Goal: Task Accomplishment & Management: Manage account settings

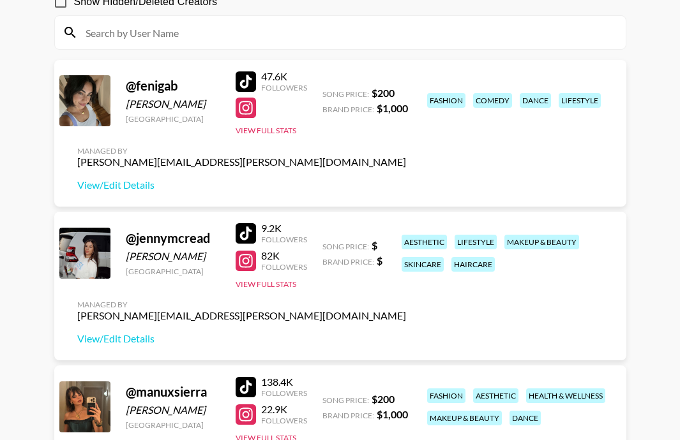
scroll to position [140, 0]
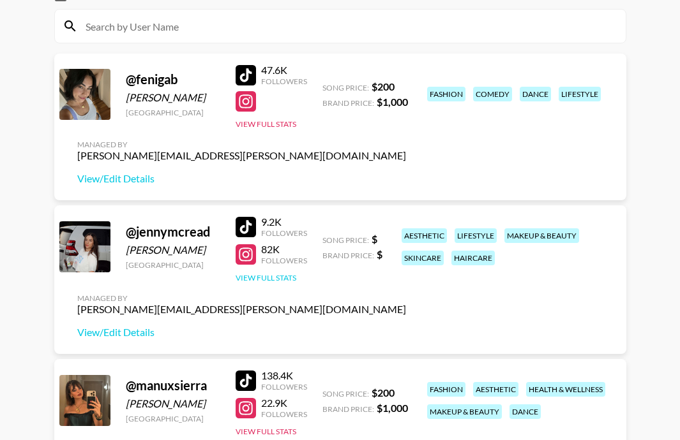
click at [269, 278] on button "View Full Stats" at bounding box center [266, 278] width 61 height 10
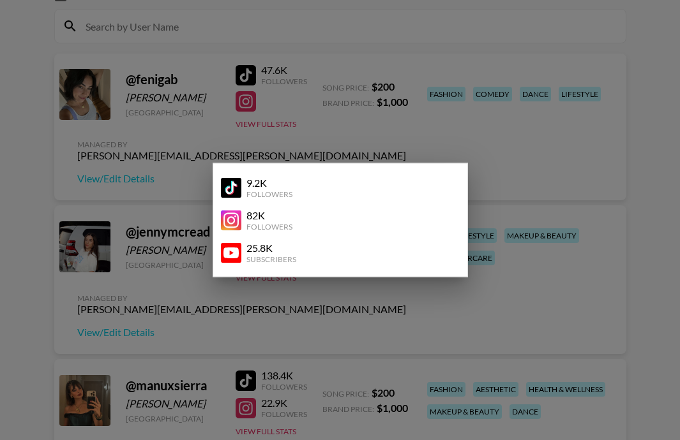
click at [267, 309] on div at bounding box center [340, 220] width 680 height 440
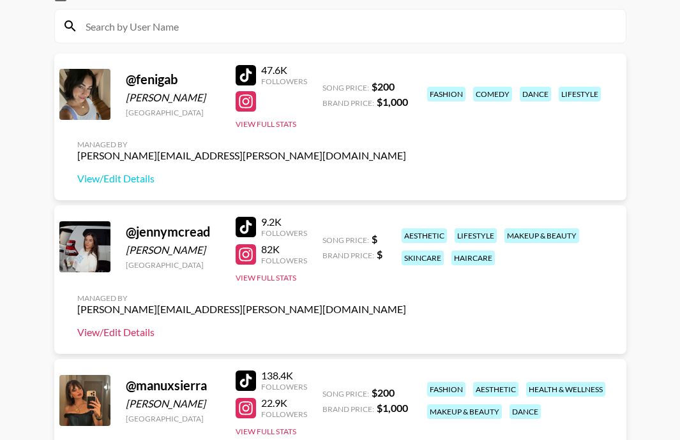
click at [142, 333] on link "View/Edit Details" at bounding box center [241, 332] width 329 height 13
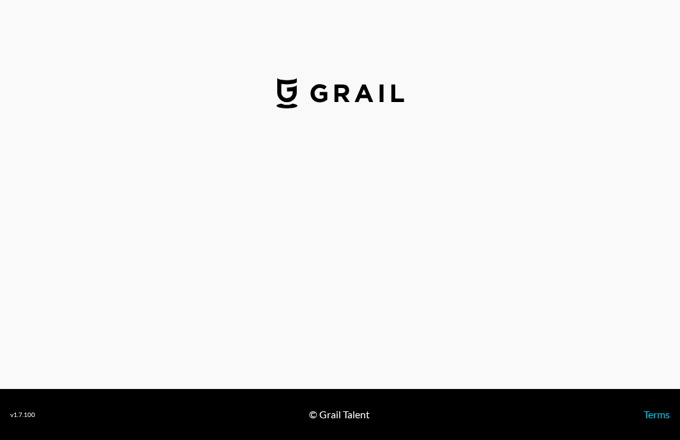
select select "USD"
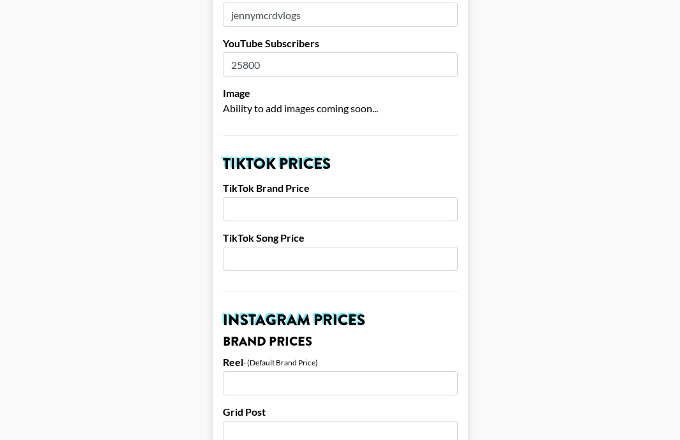
scroll to position [335, 0]
click at [311, 198] on input "number" at bounding box center [340, 210] width 235 height 24
type input "1"
click at [446, 198] on input "1" at bounding box center [340, 210] width 235 height 24
click at [308, 198] on input "1" at bounding box center [340, 210] width 235 height 24
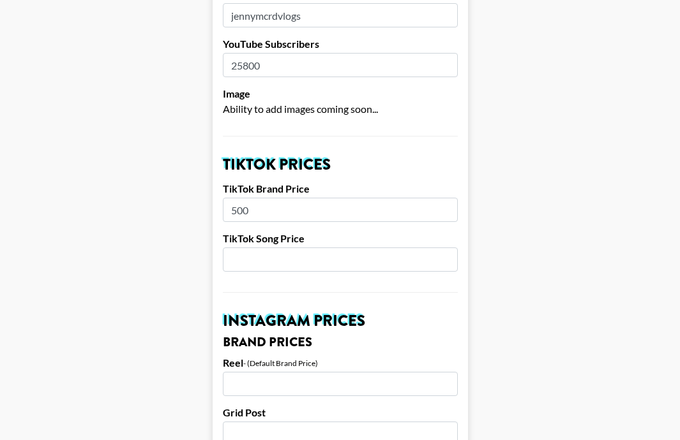
type input "500"
click at [340, 248] on input "number" at bounding box center [340, 260] width 235 height 24
type input "500"
click at [326, 198] on input "500" at bounding box center [340, 210] width 235 height 24
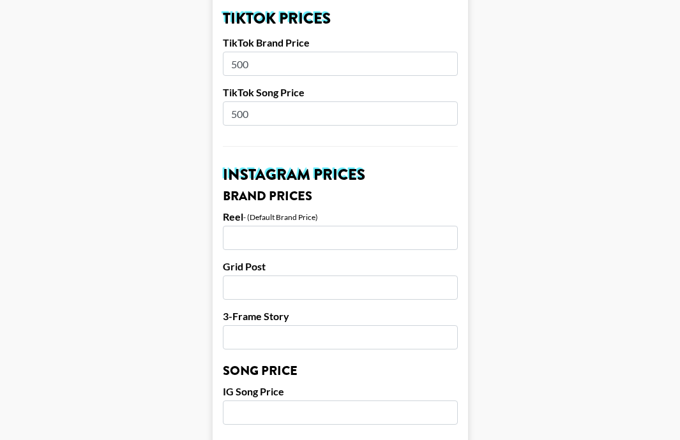
scroll to position [482, 0]
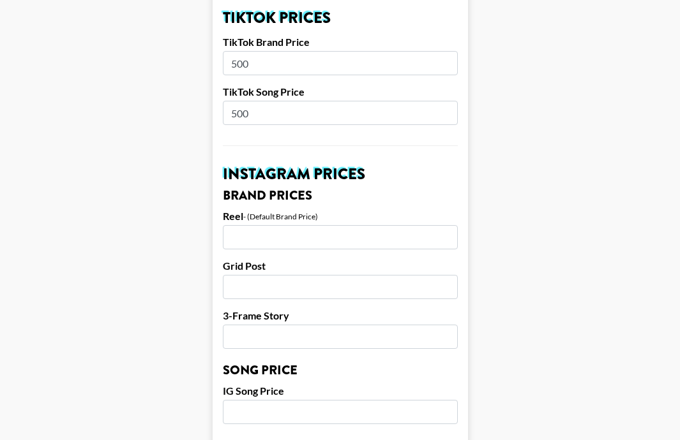
click at [305, 225] on input "number" at bounding box center [340, 237] width 235 height 24
type input "3000"
click at [290, 275] on input "number" at bounding box center [340, 287] width 235 height 24
type input "2200"
click at [286, 325] on input "number" at bounding box center [340, 337] width 235 height 24
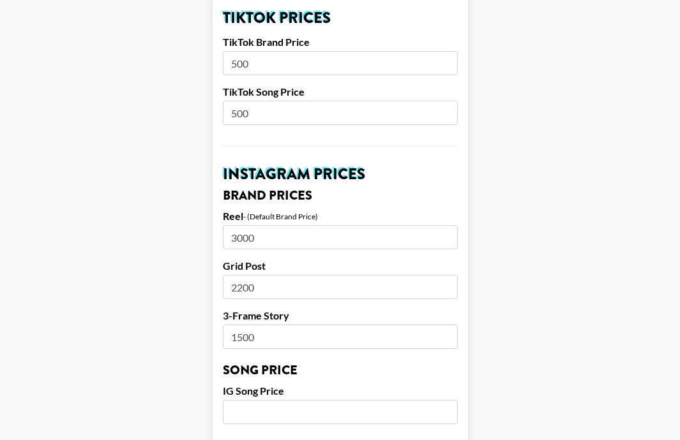
type input "1500"
click at [548, 280] on main "Airtable ID: recPZv8VVpshynzCL Manager(s) stephanie.cole@grail-talent.com ​ Tik…" at bounding box center [339, 393] width 659 height 1606
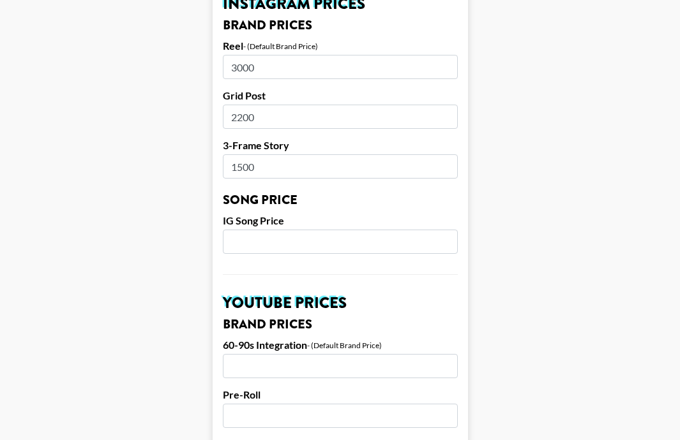
scroll to position [657, 0]
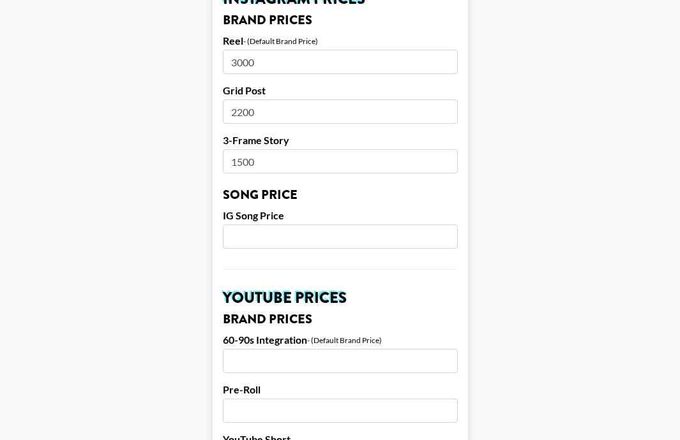
click at [273, 225] on input "number" at bounding box center [340, 237] width 235 height 24
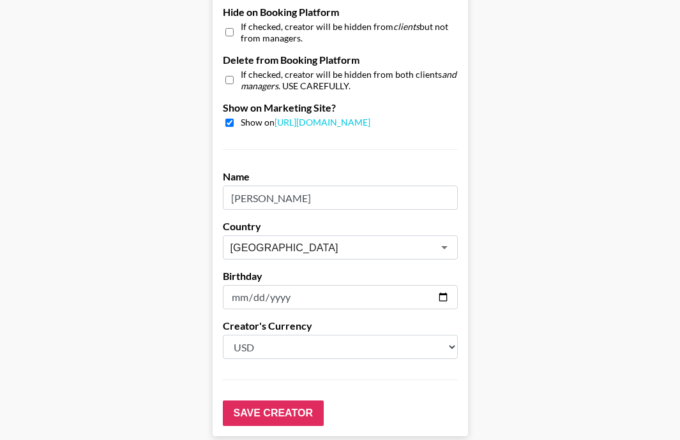
scroll to position [1291, 0]
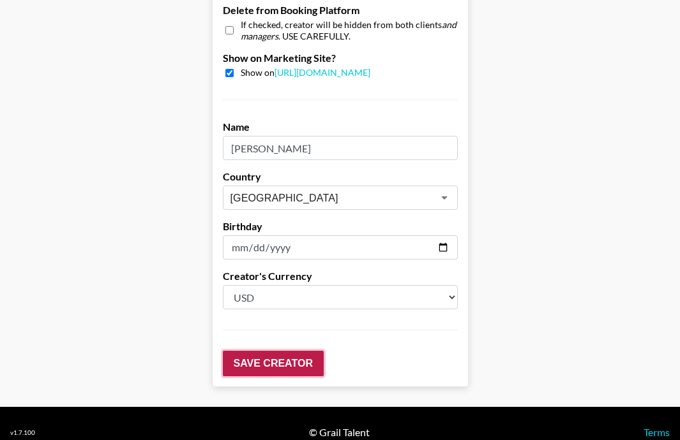
click at [281, 351] on input "Save Creator" at bounding box center [273, 364] width 101 height 26
click at [274, 351] on input "Save Creator" at bounding box center [273, 364] width 101 height 26
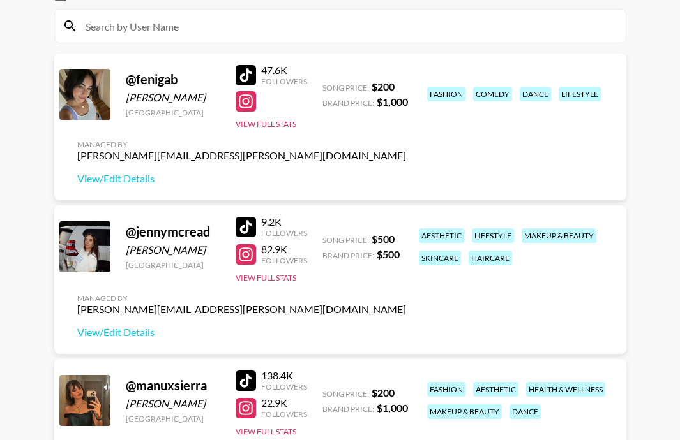
scroll to position [153, 0]
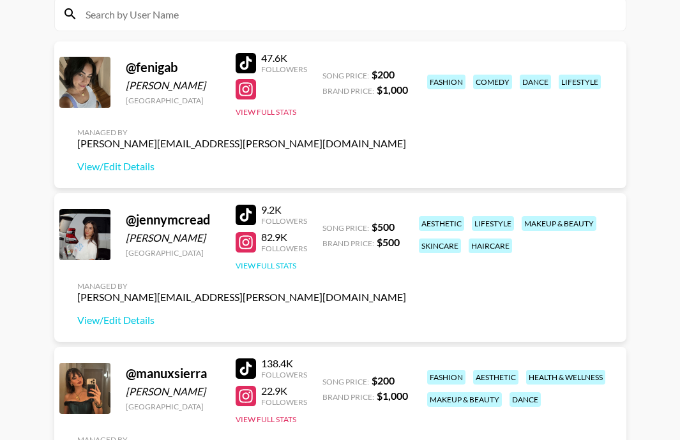
click at [287, 266] on button "View Full Stats" at bounding box center [266, 266] width 61 height 10
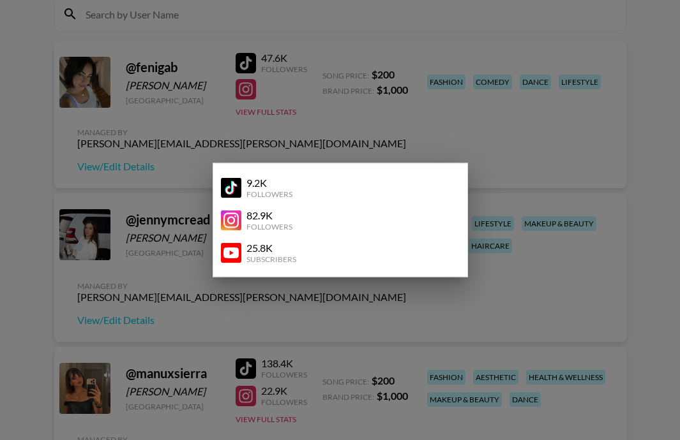
click at [119, 327] on div at bounding box center [340, 220] width 680 height 440
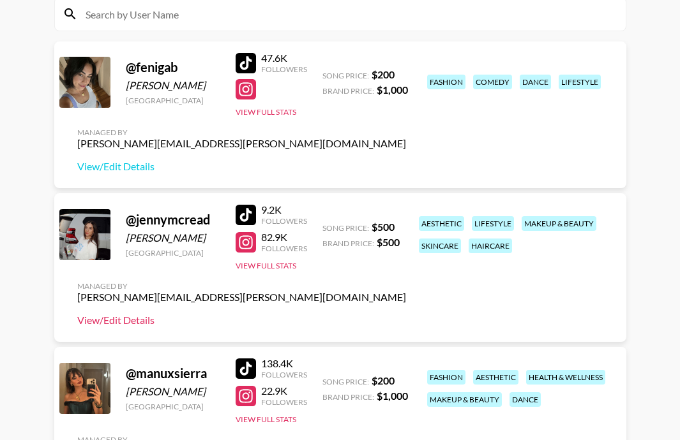
click at [116, 324] on link "View/Edit Details" at bounding box center [241, 320] width 329 height 13
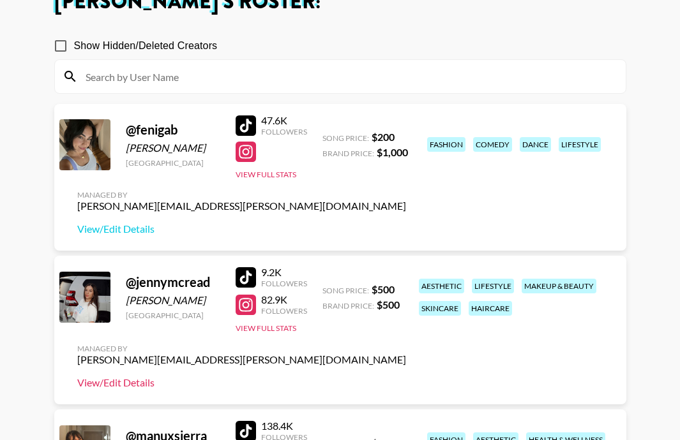
scroll to position [91, 0]
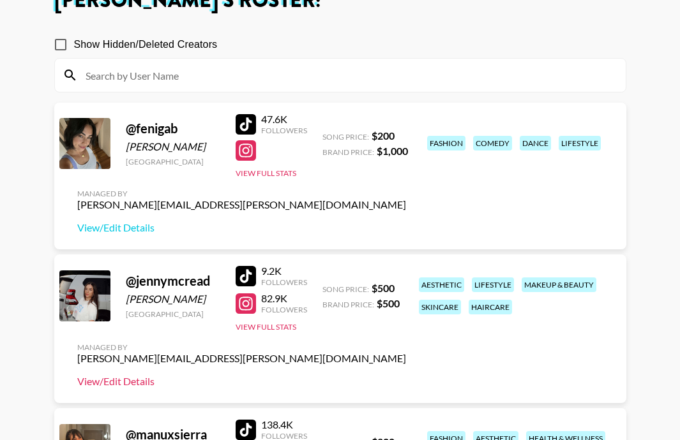
click at [119, 382] on link "View/Edit Details" at bounding box center [241, 381] width 329 height 13
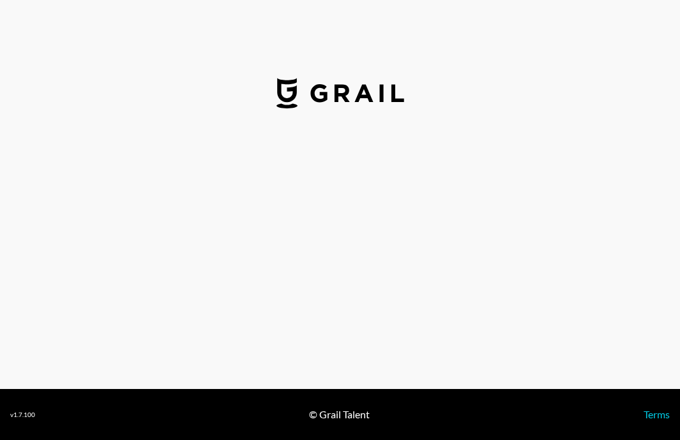
select select "USD"
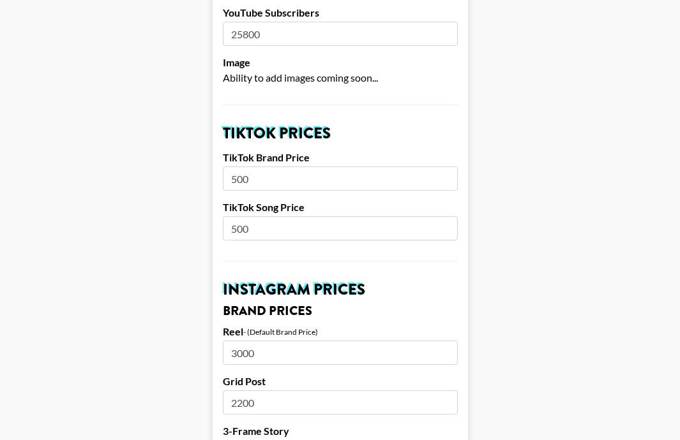
scroll to position [378, 0]
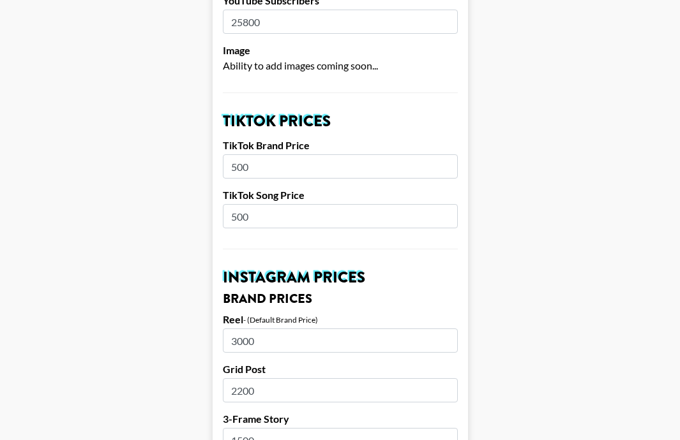
click at [253, 154] on input "500" at bounding box center [340, 166] width 235 height 24
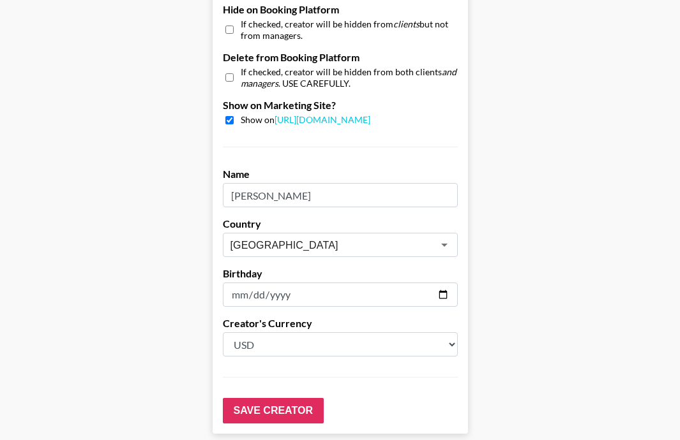
scroll to position [1247, 0]
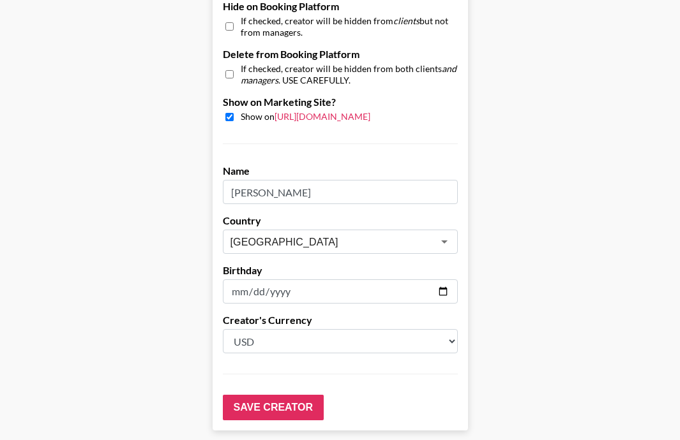
click at [355, 111] on link "[URL][DOMAIN_NAME]" at bounding box center [322, 116] width 96 height 11
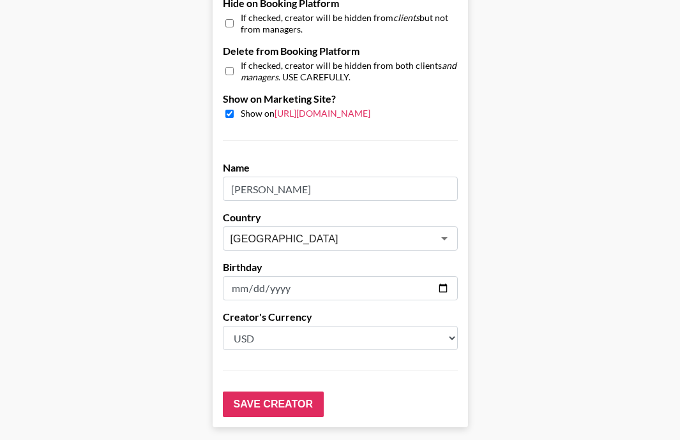
scroll to position [1291, 0]
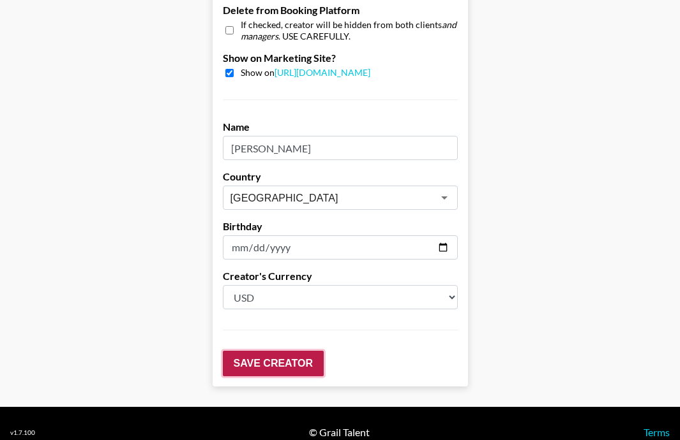
click at [285, 351] on input "Save Creator" at bounding box center [273, 364] width 101 height 26
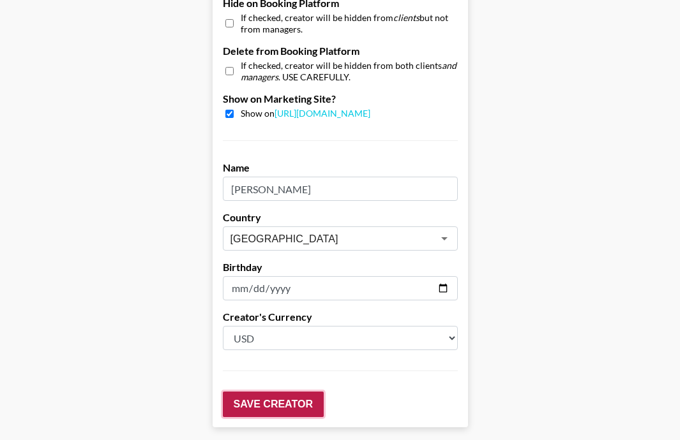
scroll to position [1332, 0]
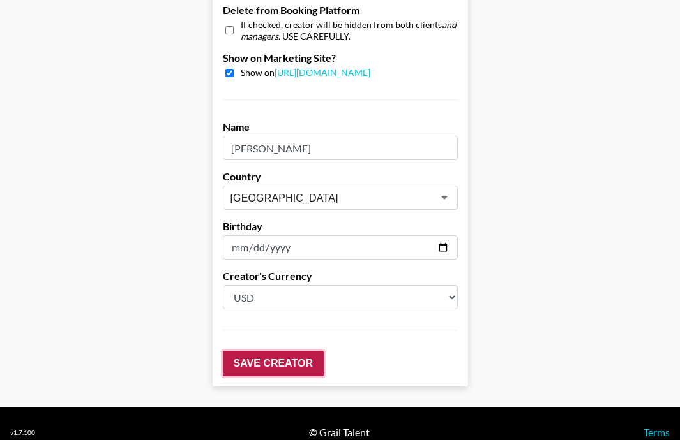
click at [281, 351] on input "Save Creator" at bounding box center [273, 364] width 101 height 26
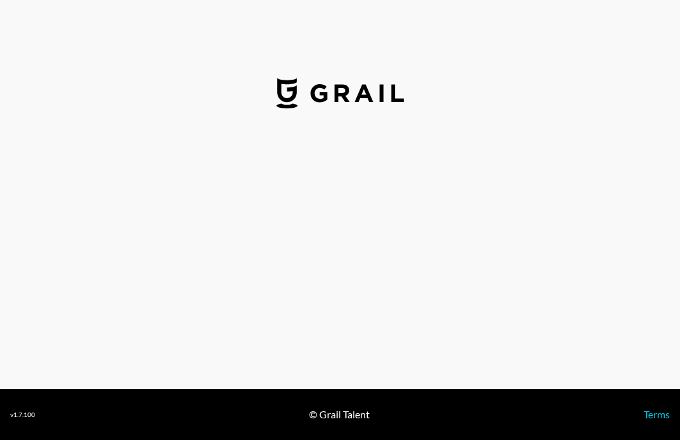
select select "USD"
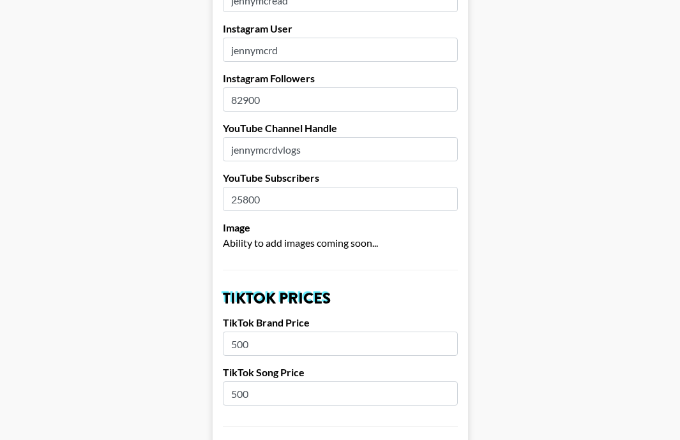
scroll to position [200, 0]
click at [262, 382] on input "500" at bounding box center [340, 394] width 235 height 24
type input "5"
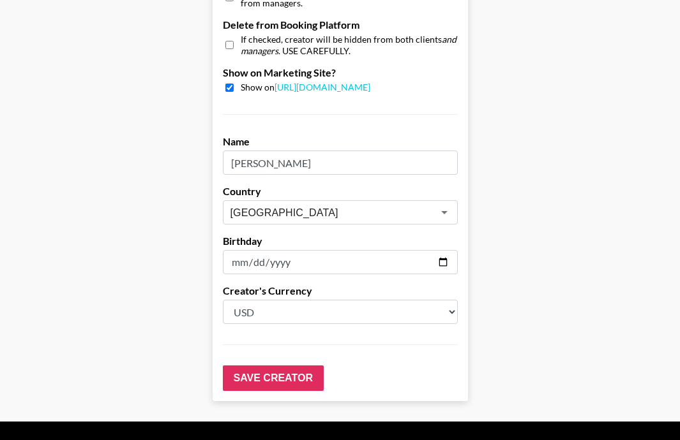
scroll to position [1291, 0]
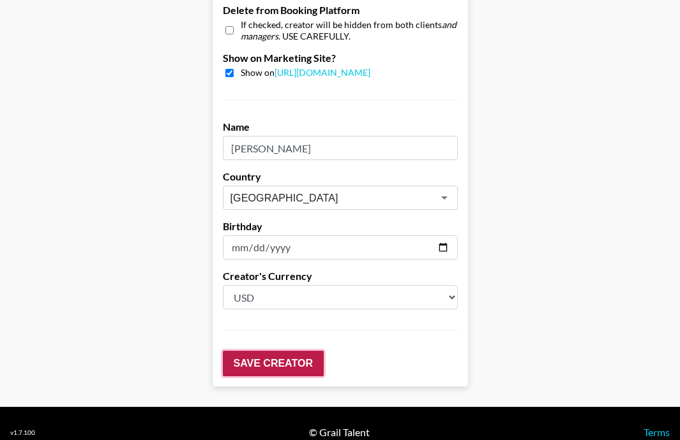
click at [287, 351] on input "Save Creator" at bounding box center [273, 364] width 101 height 26
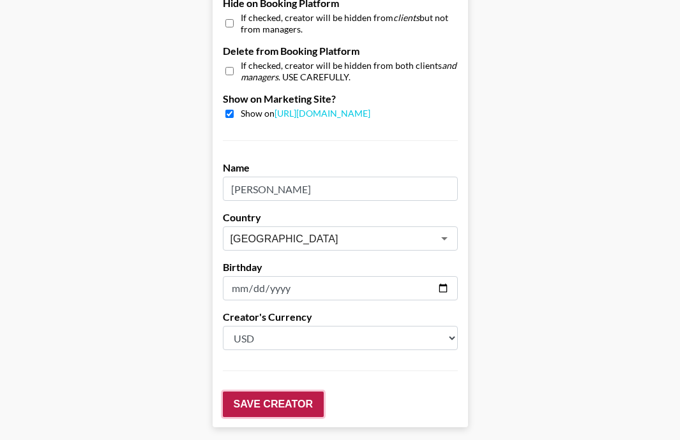
scroll to position [1332, 0]
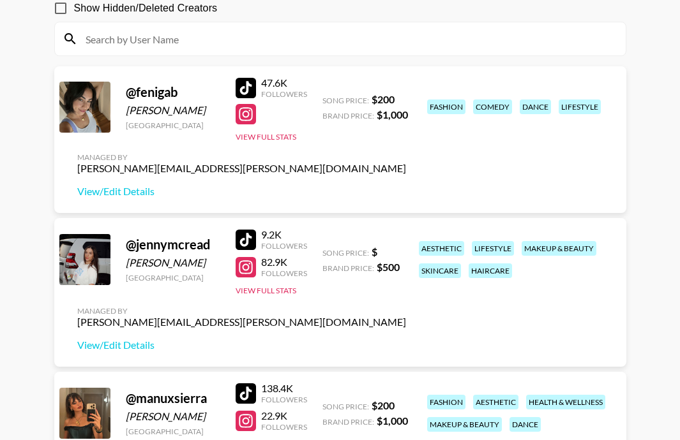
scroll to position [129, 0]
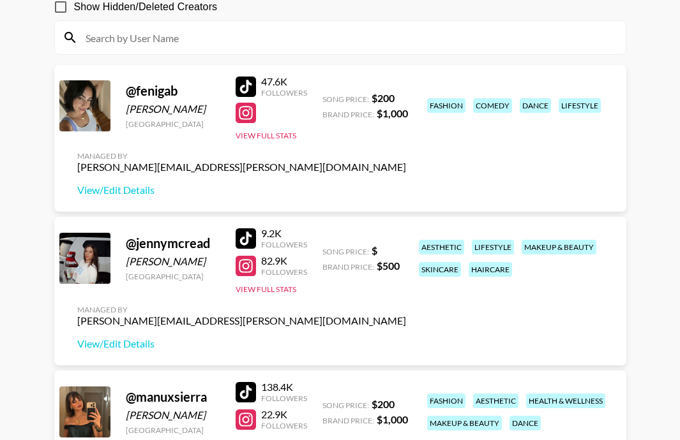
click at [442, 295] on div "@ jennymcread Jenny Kanazir Germany 9.2K Followers 82.9K Followers View Full St…" at bounding box center [340, 291] width 572 height 149
drag, startPoint x: 416, startPoint y: 245, endPoint x: 515, endPoint y: 273, distance: 103.5
click at [515, 273] on div "aesthetic lifestyle makeup & beauty skincare haircare" at bounding box center [514, 258] width 198 height 45
copy div "aesthetic lifestyle makeup & beauty skincare haircare"
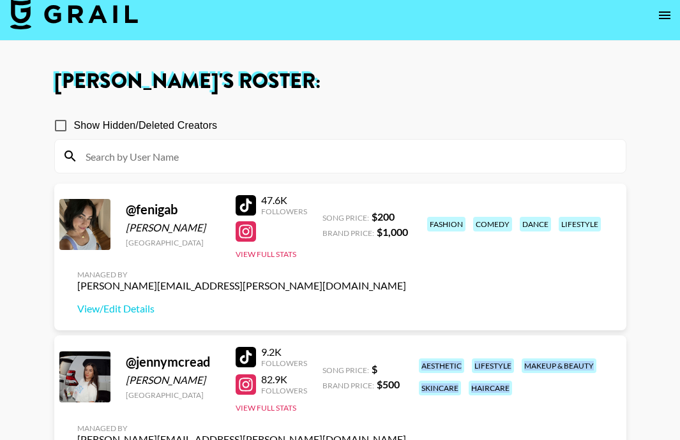
scroll to position [0, 0]
